Goal: Browse casually

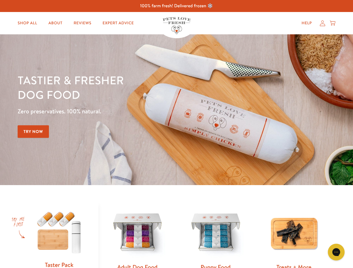
click at [176, 134] on div "Tastier & fresher dog food Zero preservatives. 100% natural. Try Now" at bounding box center [124, 110] width 212 height 74
click at [336, 252] on icon "Gorgias live chat" at bounding box center [335, 252] width 5 height 5
